Goal: Information Seeking & Learning: Learn about a topic

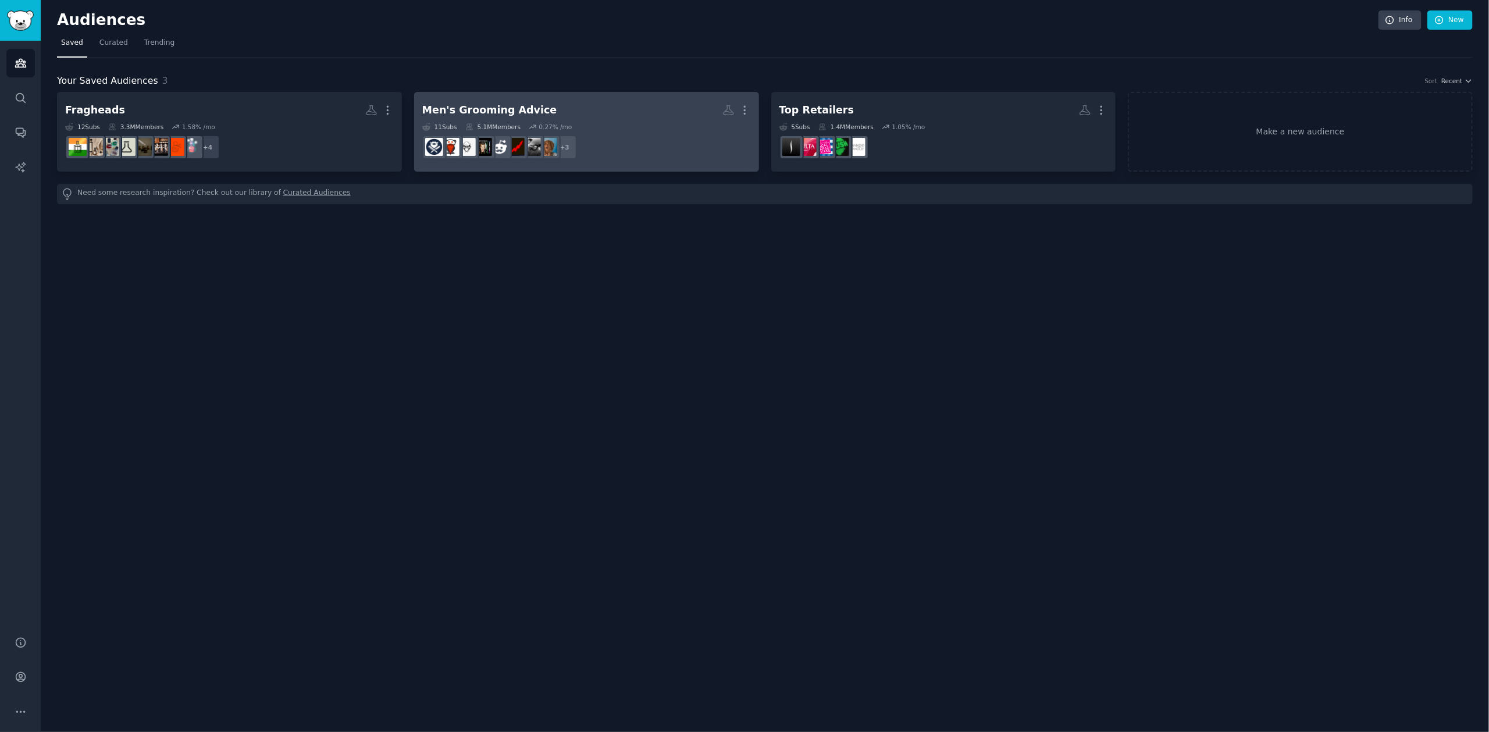
click at [597, 115] on h2 "Men's Grooming Advice More" at bounding box center [586, 110] width 329 height 20
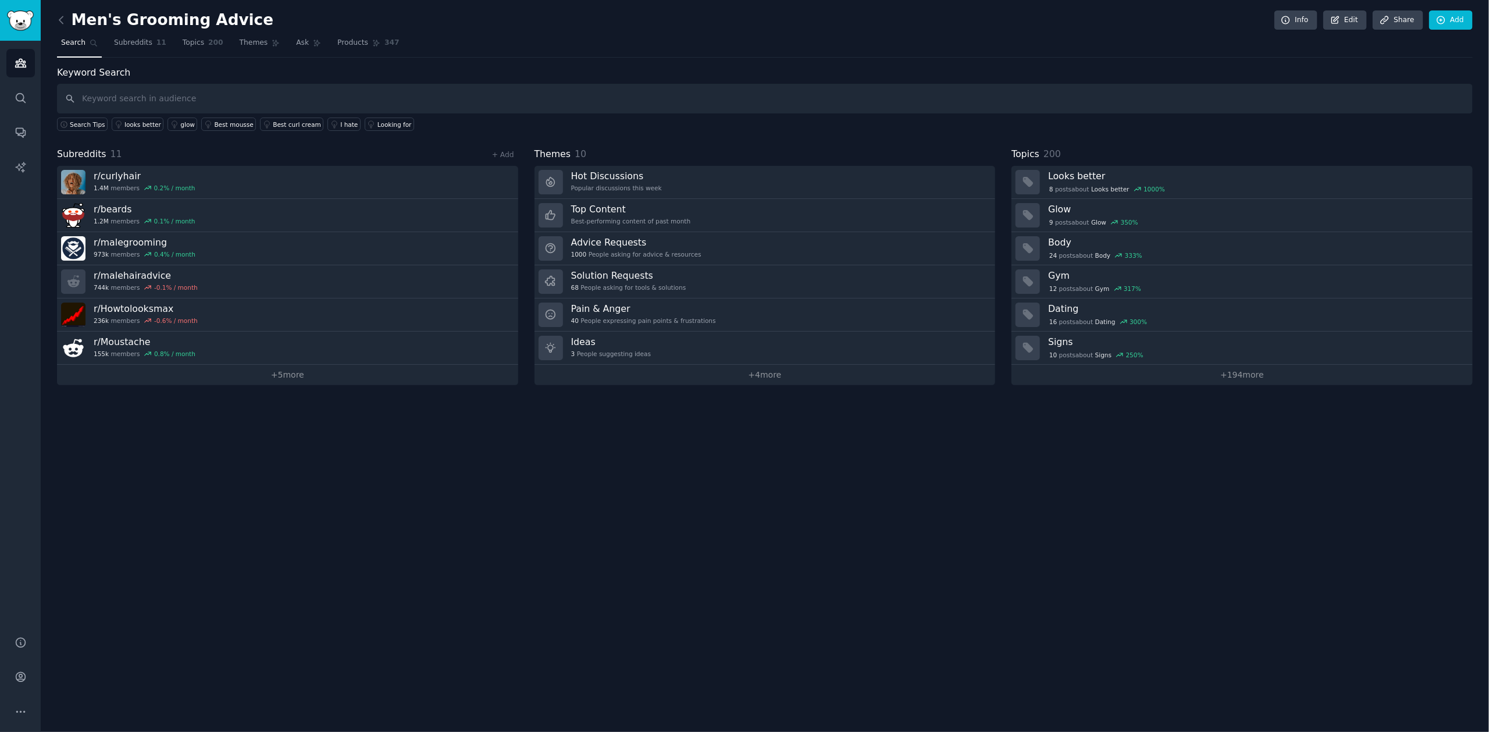
click at [169, 101] on input "text" at bounding box center [765, 99] width 1416 height 30
type input "[DEMOGRAPHIC_DATA]"
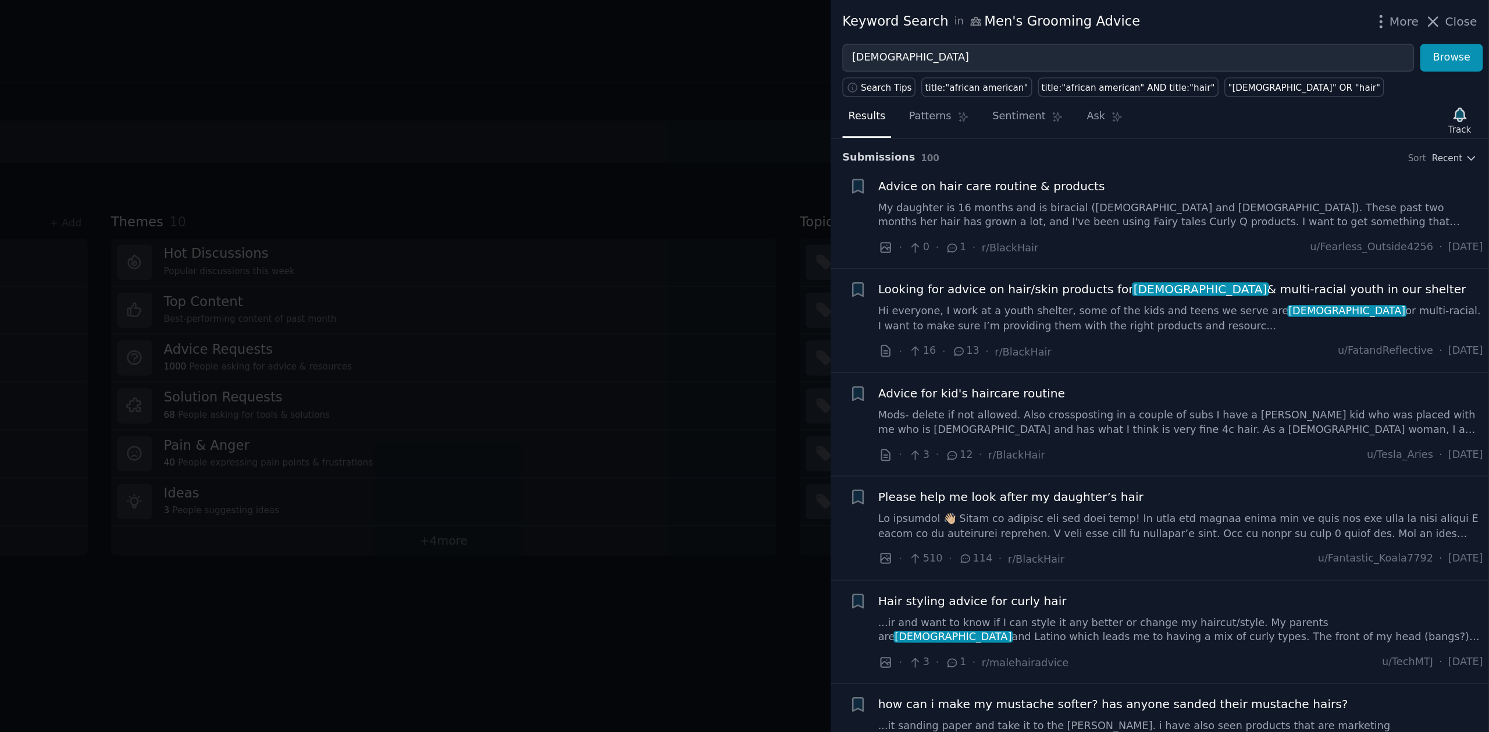
click at [1267, 290] on link "Mods- delete if not allowed. Also crossposting in a couple of subs I have a fos…" at bounding box center [1275, 293] width 419 height 20
